Goal: Task Accomplishment & Management: Complete application form

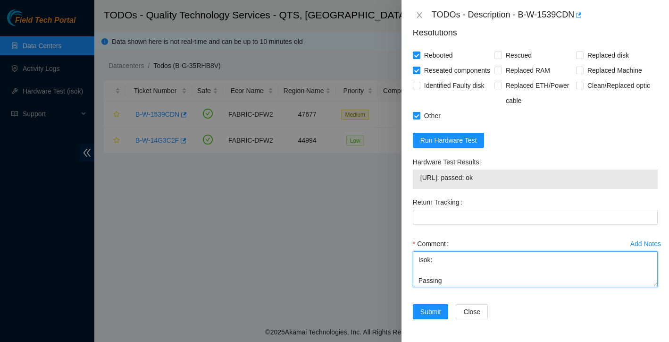
scroll to position [62, 0]
drag, startPoint x: 419, startPoint y: 260, endPoint x: 510, endPoint y: 320, distance: 109.0
click at [510, 320] on form "Resolutions Rebooted Rescued Replaced disk Reseated components Replaced RAM Rep…" at bounding box center [535, 174] width 245 height 311
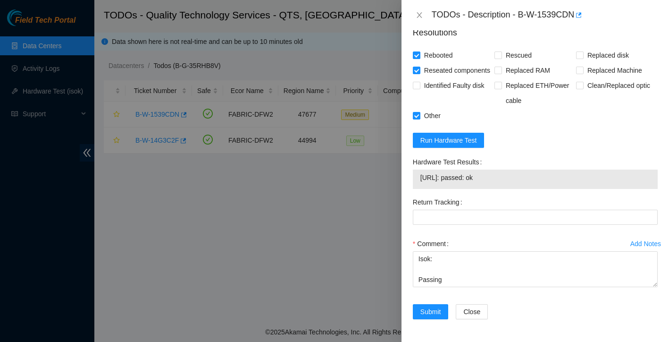
click at [466, 245] on div "Comment" at bounding box center [535, 243] width 245 height 15
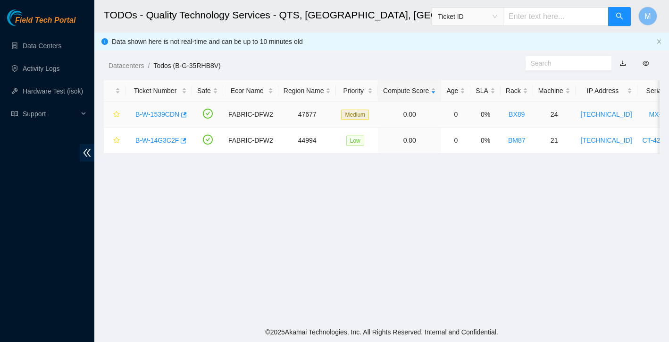
click at [155, 114] on link "B-W-1539CDN" at bounding box center [157, 114] width 44 height 8
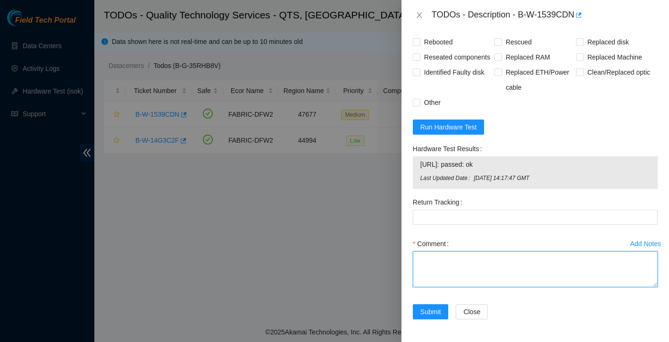
scroll to position [538, 0]
click at [468, 273] on textarea "Comment" at bounding box center [535, 269] width 245 height 36
paste textarea "no signs of overheating power flushed Rebooted Isok: Passing"
type textarea "no signs of overheating power flushed Rebooted Isok: Passing"
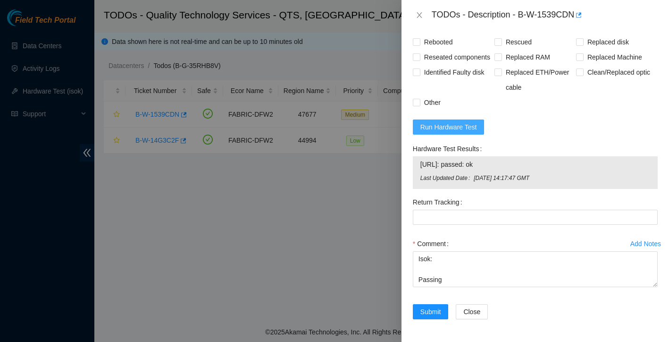
click at [443, 124] on span "Run Hardware Test" at bounding box center [448, 127] width 57 height 10
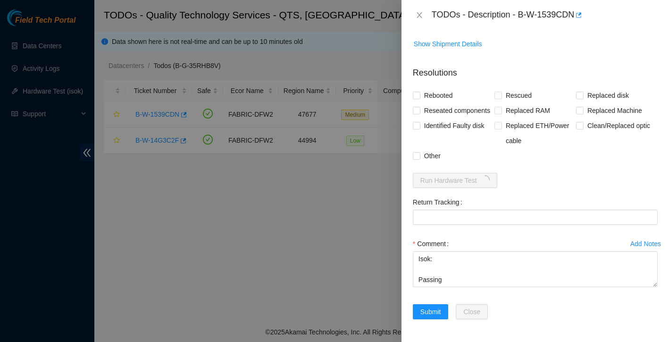
click at [411, 76] on div "Problem Type Hardware Rack Number BX89 Machine Number 24 Serial Number MX-2337-…" at bounding box center [534, 185] width 267 height 311
click at [418, 92] on input "Rebooted" at bounding box center [416, 95] width 7 height 7
checkbox input "true"
click at [418, 107] on input "Reseated components" at bounding box center [416, 110] width 7 height 7
checkbox input "true"
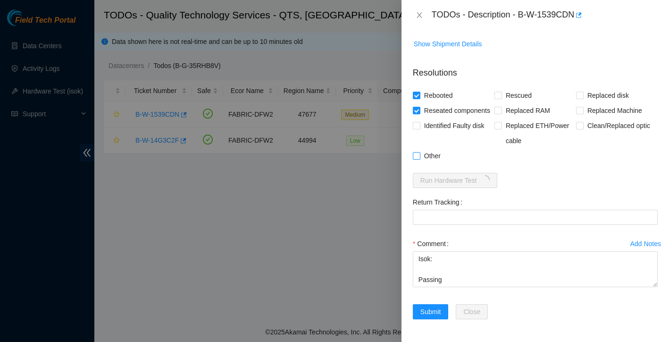
click at [417, 155] on input "Other" at bounding box center [416, 155] width 7 height 7
checkbox input "true"
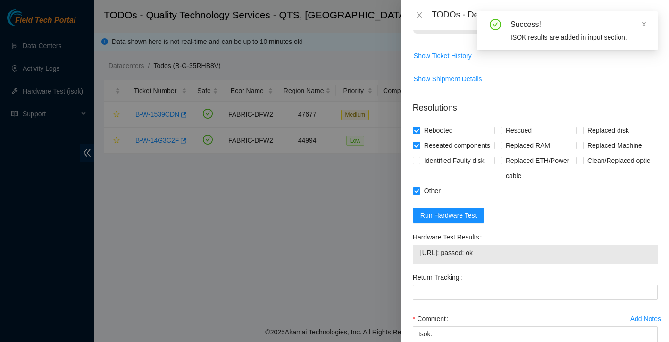
scroll to position [518, 0]
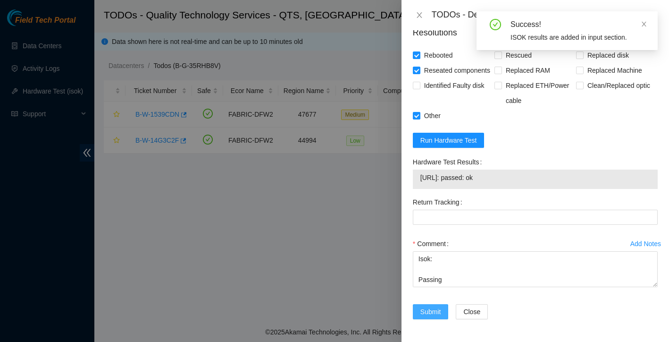
click at [439, 313] on span "Submit" at bounding box center [430, 311] width 21 height 10
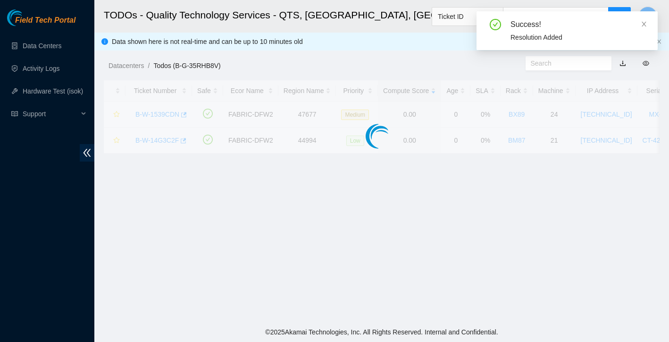
scroll to position [185, 0]
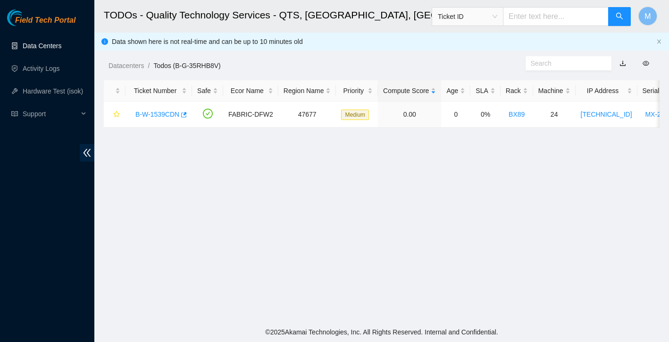
click at [31, 42] on link "Data Centers" at bounding box center [42, 46] width 39 height 8
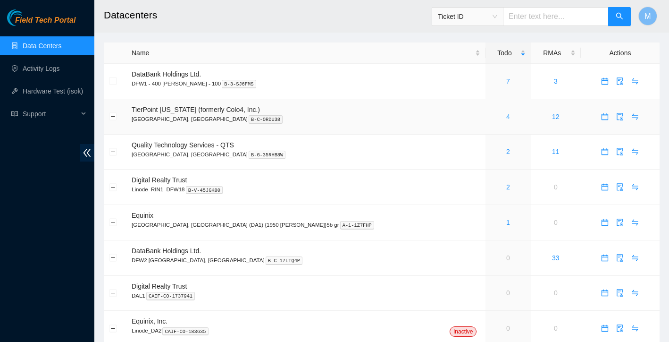
click at [506, 117] on link "4" at bounding box center [508, 117] width 4 height 8
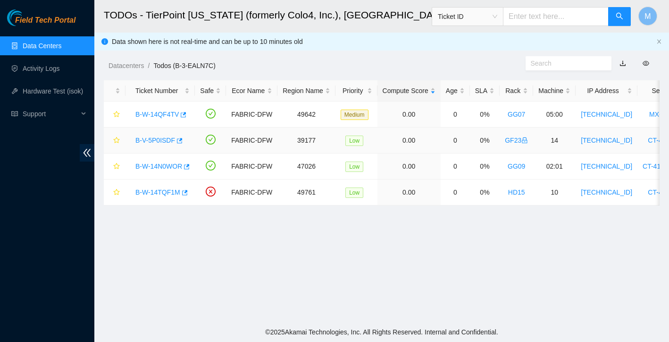
click at [160, 137] on link "B-V-5P0ISDF" at bounding box center [155, 140] width 40 height 8
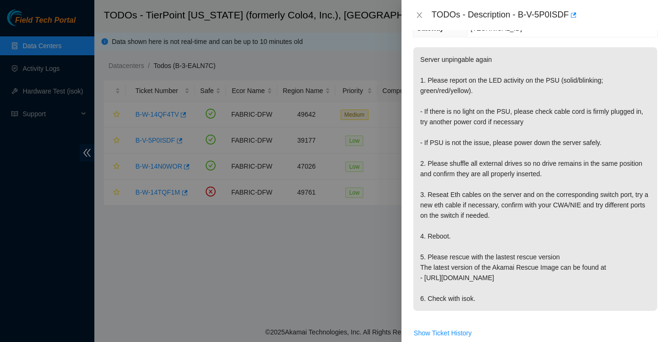
scroll to position [217, 0]
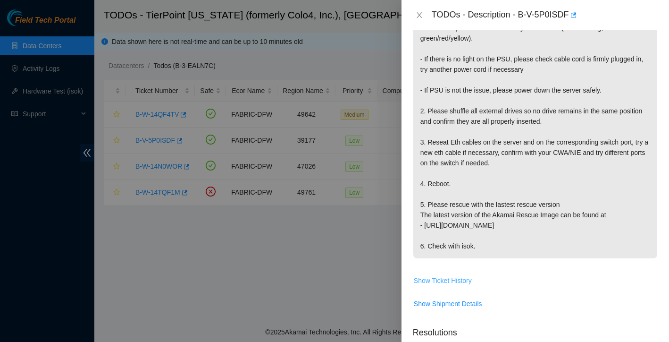
click at [458, 275] on span "Show Ticket History" at bounding box center [443, 280] width 58 height 10
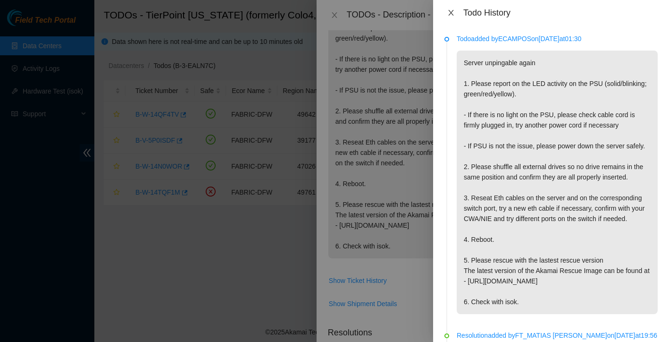
scroll to position [0, 0]
click at [453, 13] on icon "close" at bounding box center [451, 13] width 8 height 8
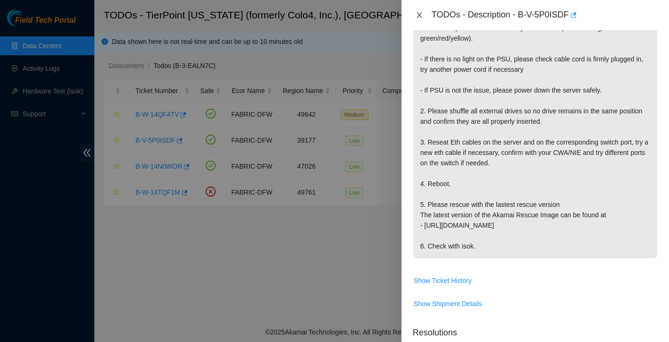
click at [421, 16] on icon "close" at bounding box center [420, 15] width 8 height 8
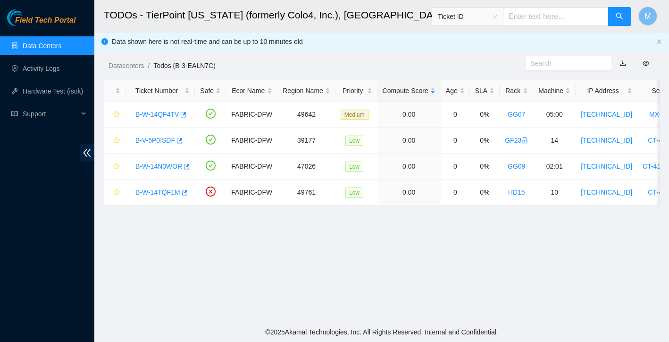
click at [56, 50] on link "Data Centers" at bounding box center [42, 46] width 39 height 8
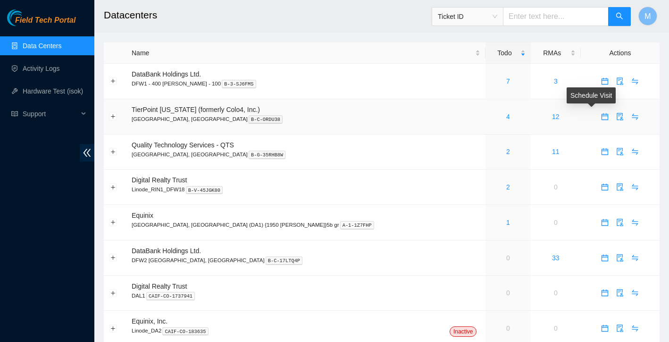
click at [601, 117] on icon "calendar" at bounding box center [605, 117] width 8 height 8
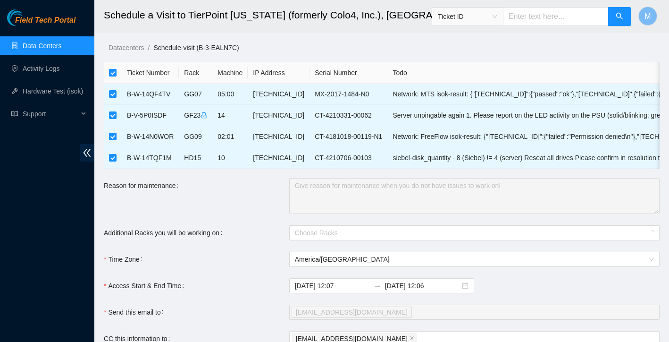
click at [116, 73] on input "checkbox" at bounding box center [113, 73] width 8 height 8
checkbox input "false"
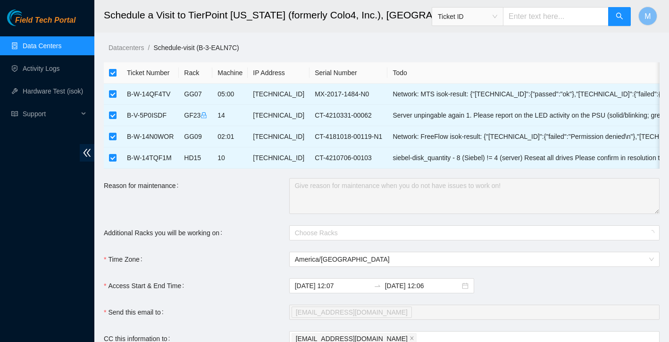
checkbox input "false"
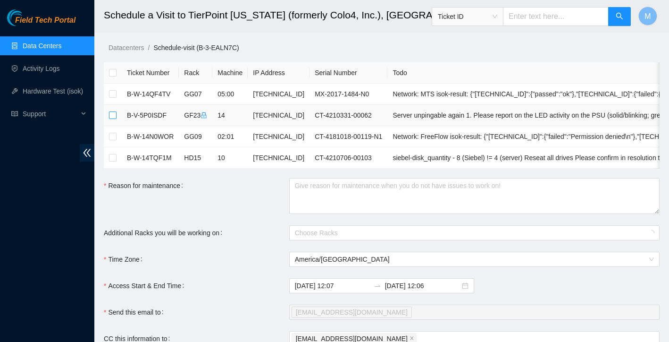
click at [111, 115] on input "checkbox" at bounding box center [113, 115] width 8 height 8
checkbox input "true"
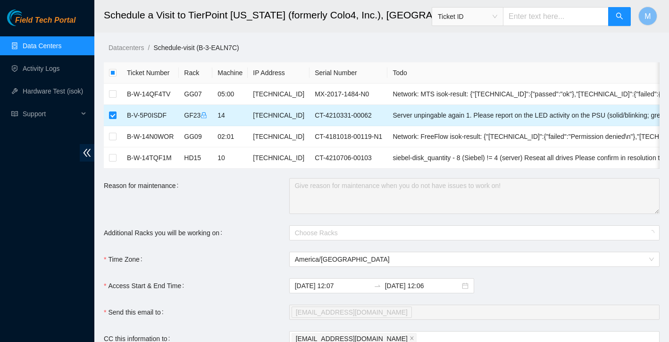
checkbox input "true"
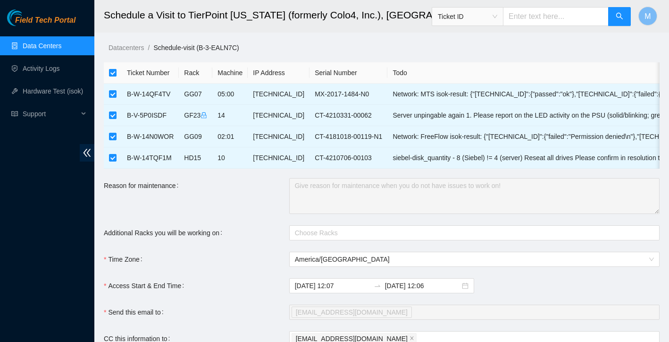
click at [111, 72] on input "checkbox" at bounding box center [113, 73] width 8 height 8
checkbox input "false"
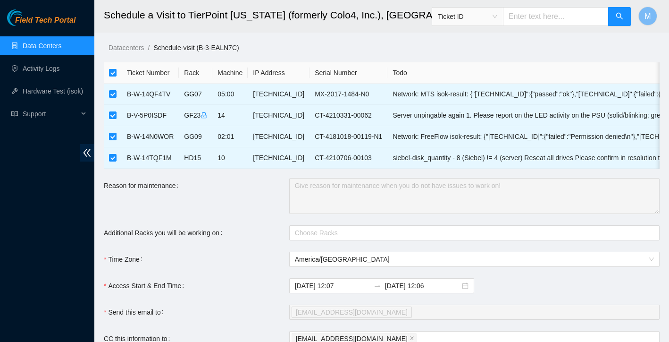
checkbox input "false"
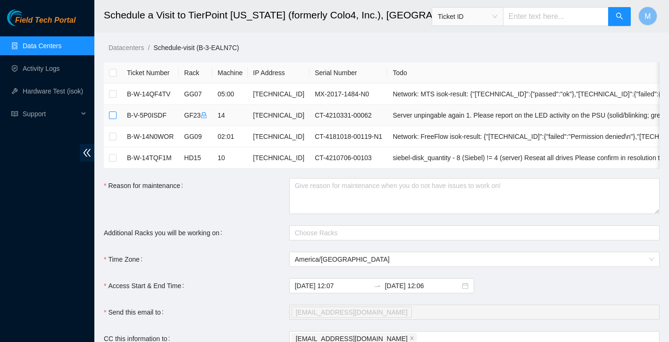
click at [112, 113] on input "checkbox" at bounding box center [113, 115] width 8 height 8
checkbox input "true"
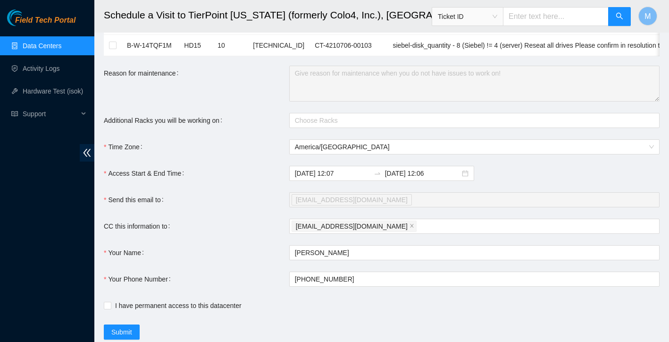
scroll to position [120, 0]
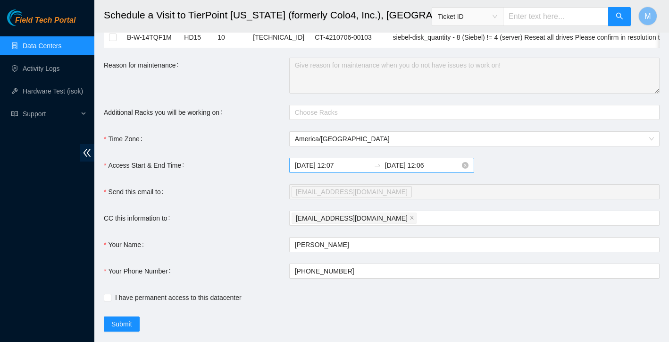
click at [421, 165] on input "2025-09-03 12:06" at bounding box center [422, 165] width 75 height 10
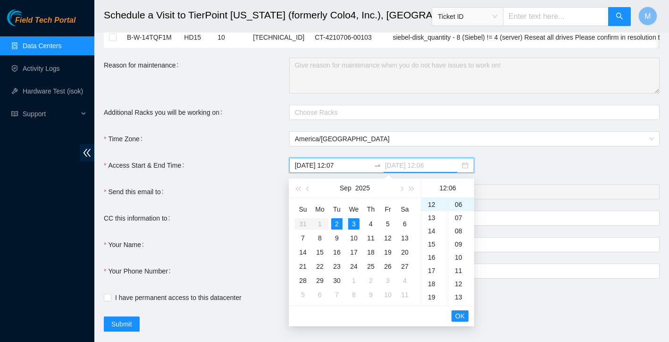
click at [338, 224] on div "2" at bounding box center [336, 223] width 11 height 11
click at [434, 208] on div "23" at bounding box center [434, 205] width 26 height 13
type input "2025-09-02 23:06"
click at [467, 315] on button "OK" at bounding box center [459, 315] width 17 height 11
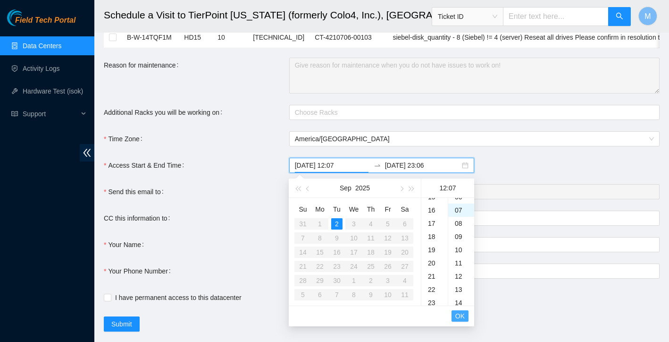
scroll to position [92, 0]
click at [466, 315] on button "OK" at bounding box center [459, 315] width 17 height 11
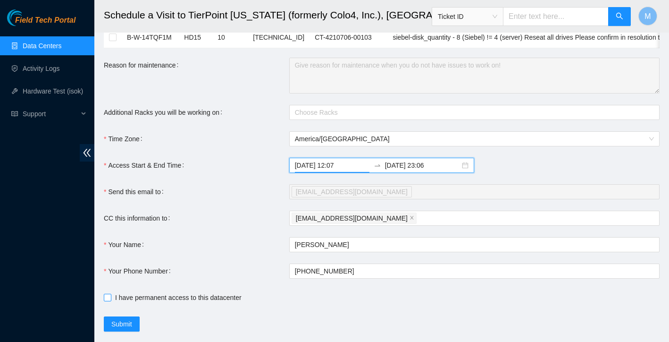
click at [109, 298] on input "I have permanent access to this datacenter" at bounding box center [107, 296] width 7 height 7
checkbox input "true"
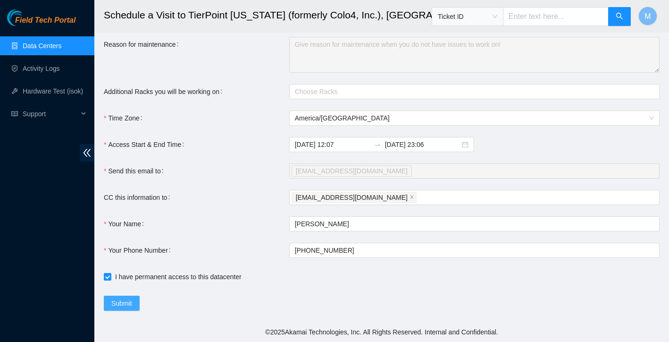
scroll to position [141, 0]
click at [131, 303] on span "Submit" at bounding box center [121, 303] width 21 height 10
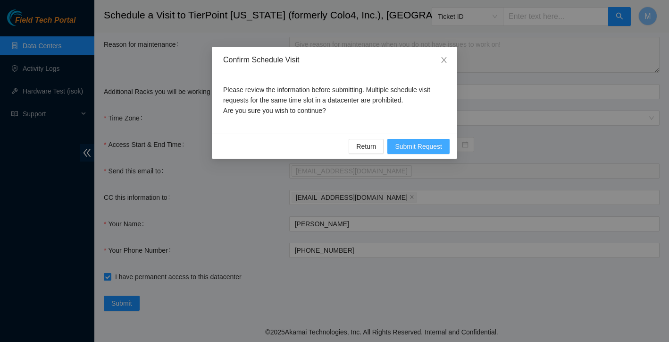
click at [440, 147] on span "Submit Request" at bounding box center [418, 146] width 47 height 10
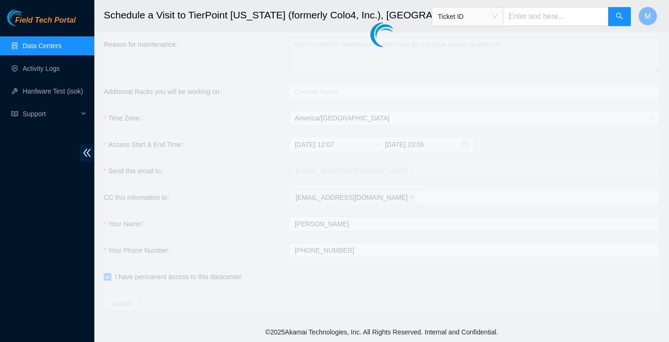
type input "2025-09-02 12:08"
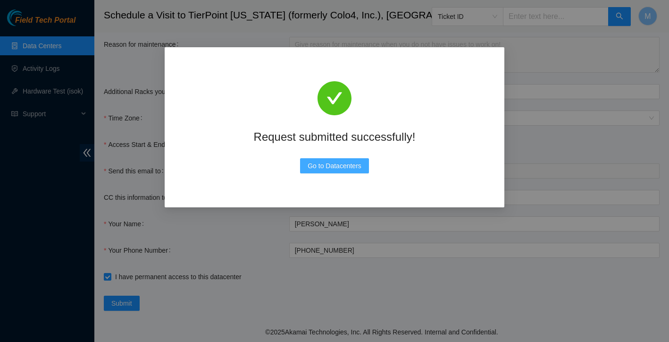
click at [337, 164] on span "Go to Datacenters" at bounding box center [335, 165] width 54 height 10
